Goal: Browse casually

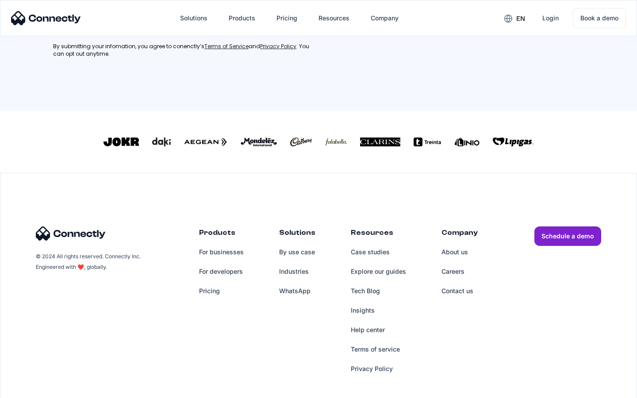
scroll to position [398, 0]
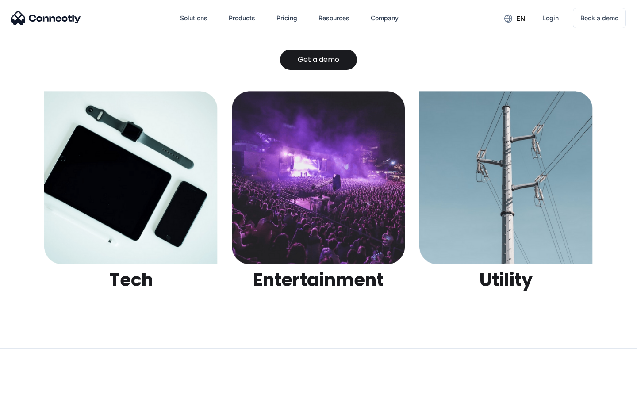
scroll to position [2791, 0]
